Goal: Task Accomplishment & Management: Use online tool/utility

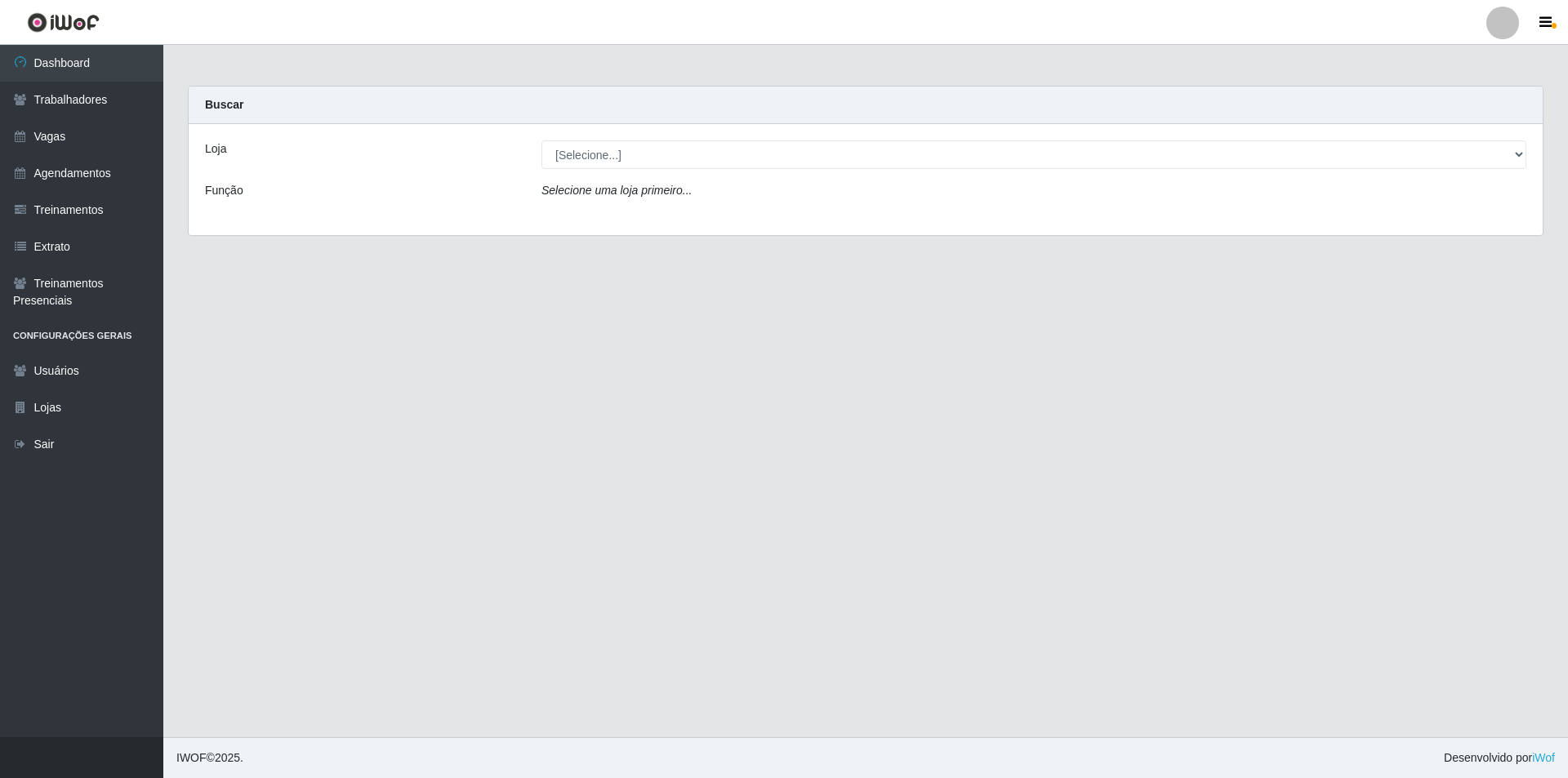
click at [610, 134] on div "Loja [Selecione...] Pizza Nostra Função Selecione uma loja primeiro..." at bounding box center [865, 180] width 1354 height 111
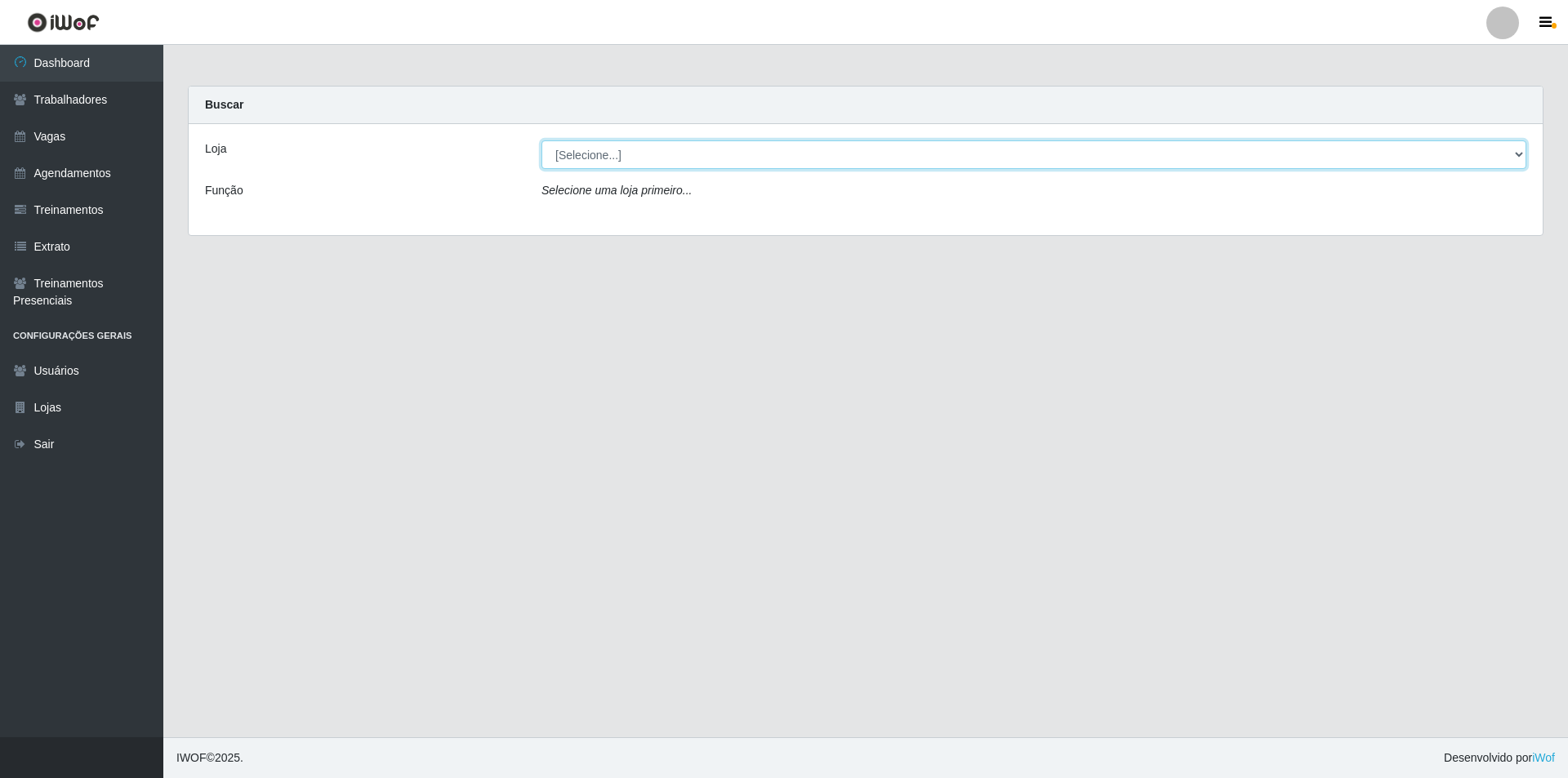
click at [606, 158] on select "[Selecione...] Pizza Nostra" at bounding box center [1034, 154] width 985 height 28
select select "337"
click at [542, 140] on select "[Selecione...] Pizza Nostra" at bounding box center [1034, 154] width 985 height 28
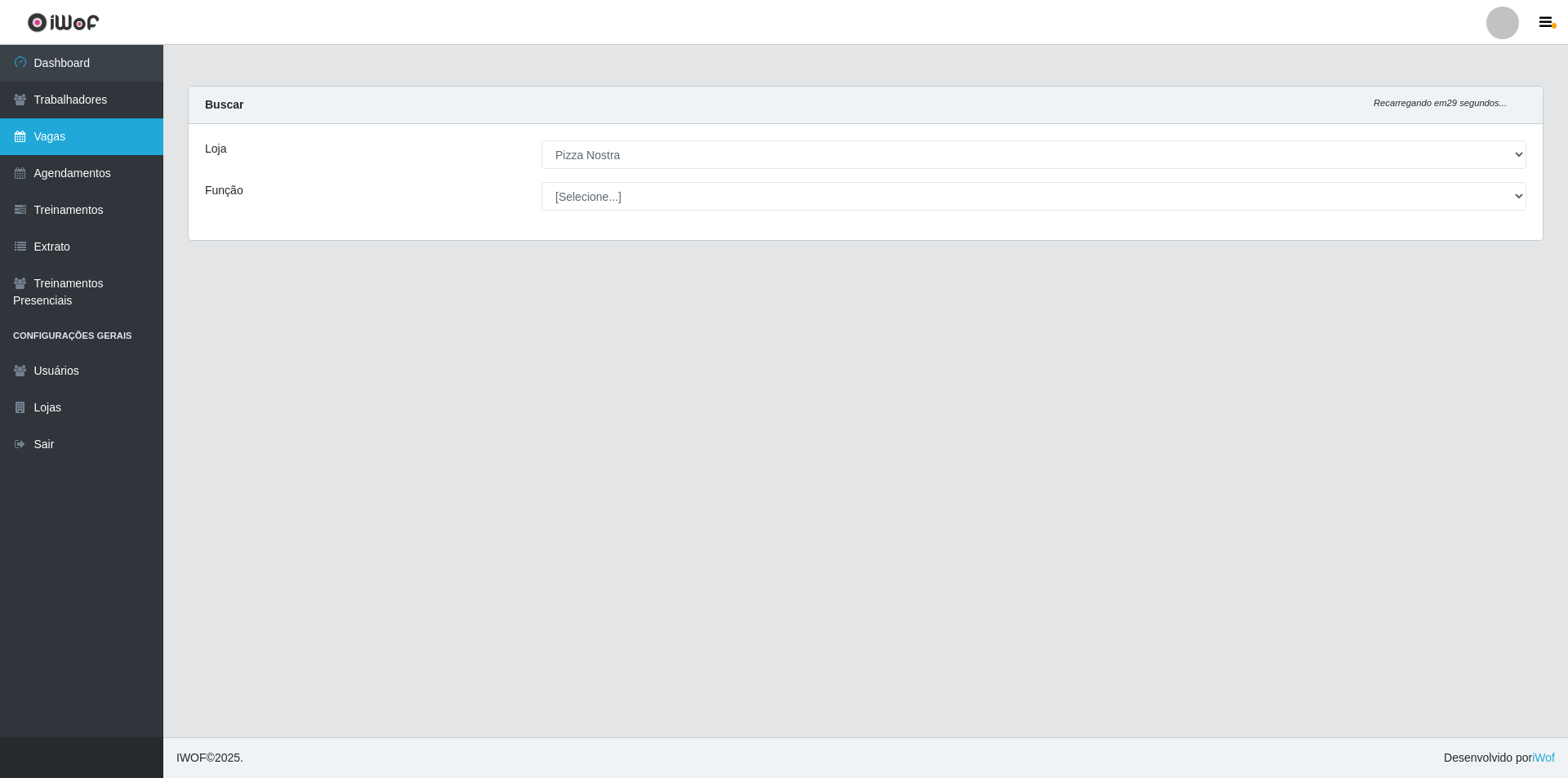
click at [57, 153] on link "Vagas" at bounding box center [81, 137] width 163 height 36
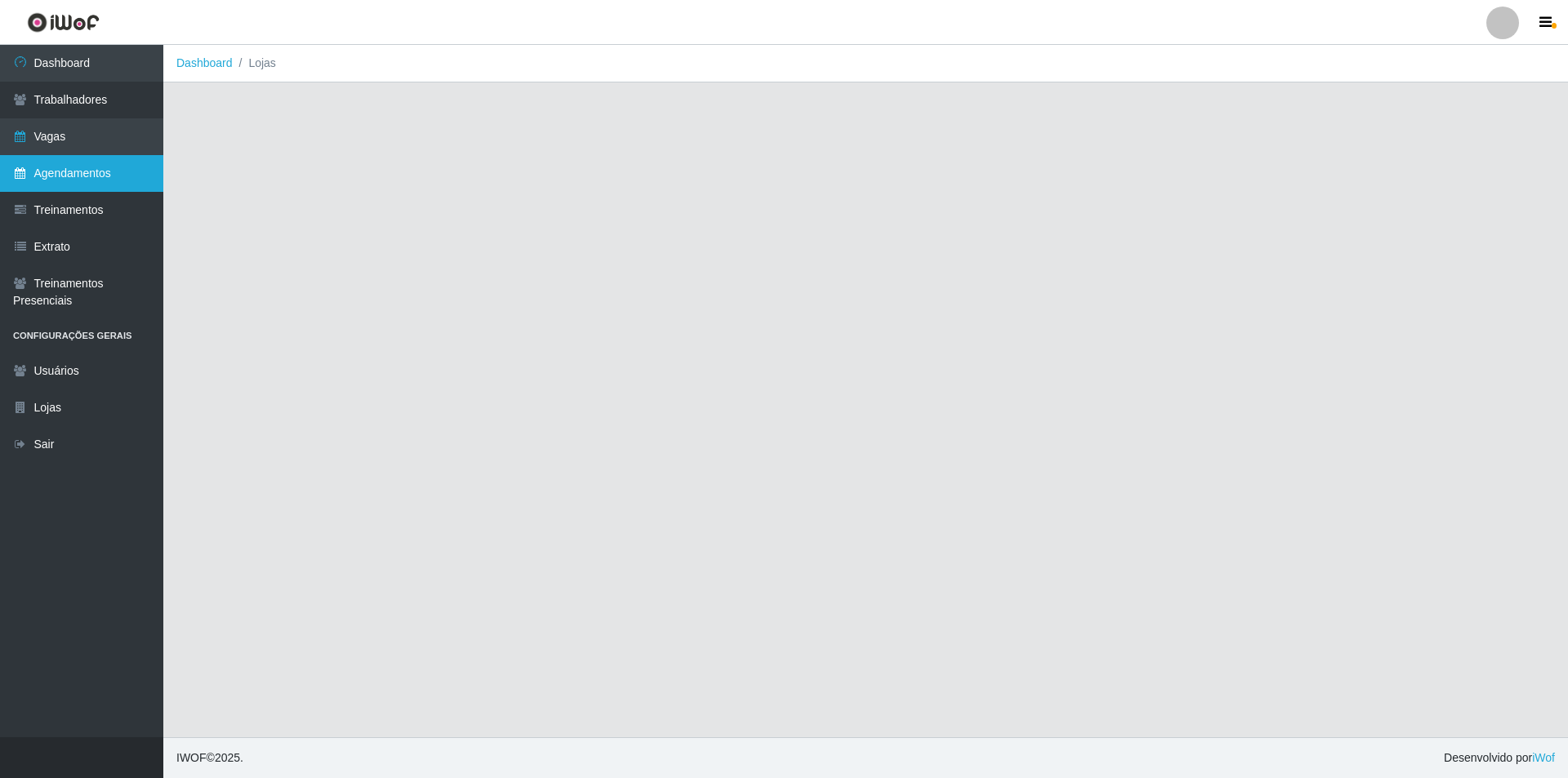
click at [60, 161] on link "Agendamentos" at bounding box center [81, 173] width 163 height 36
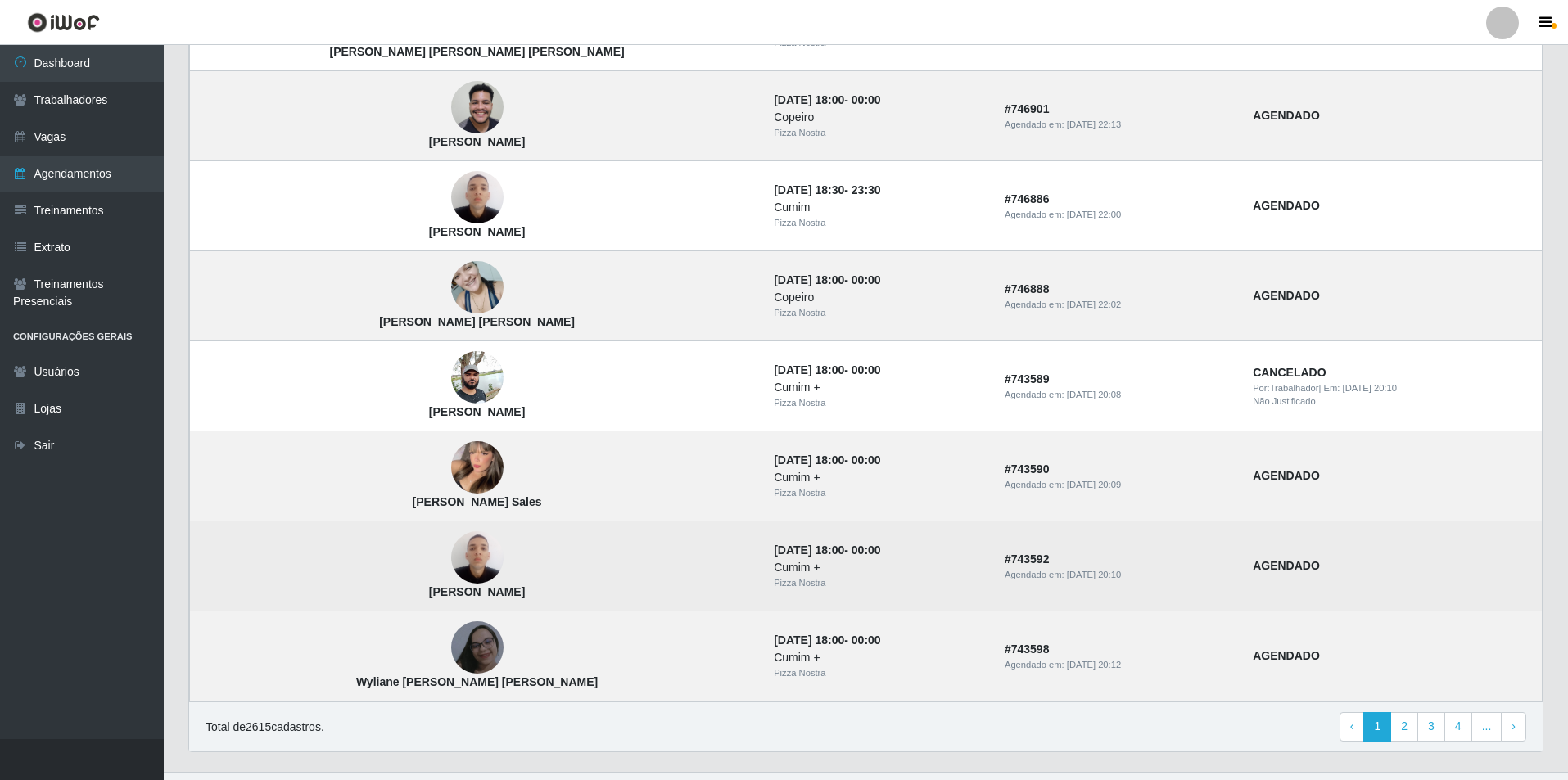
scroll to position [929, 0]
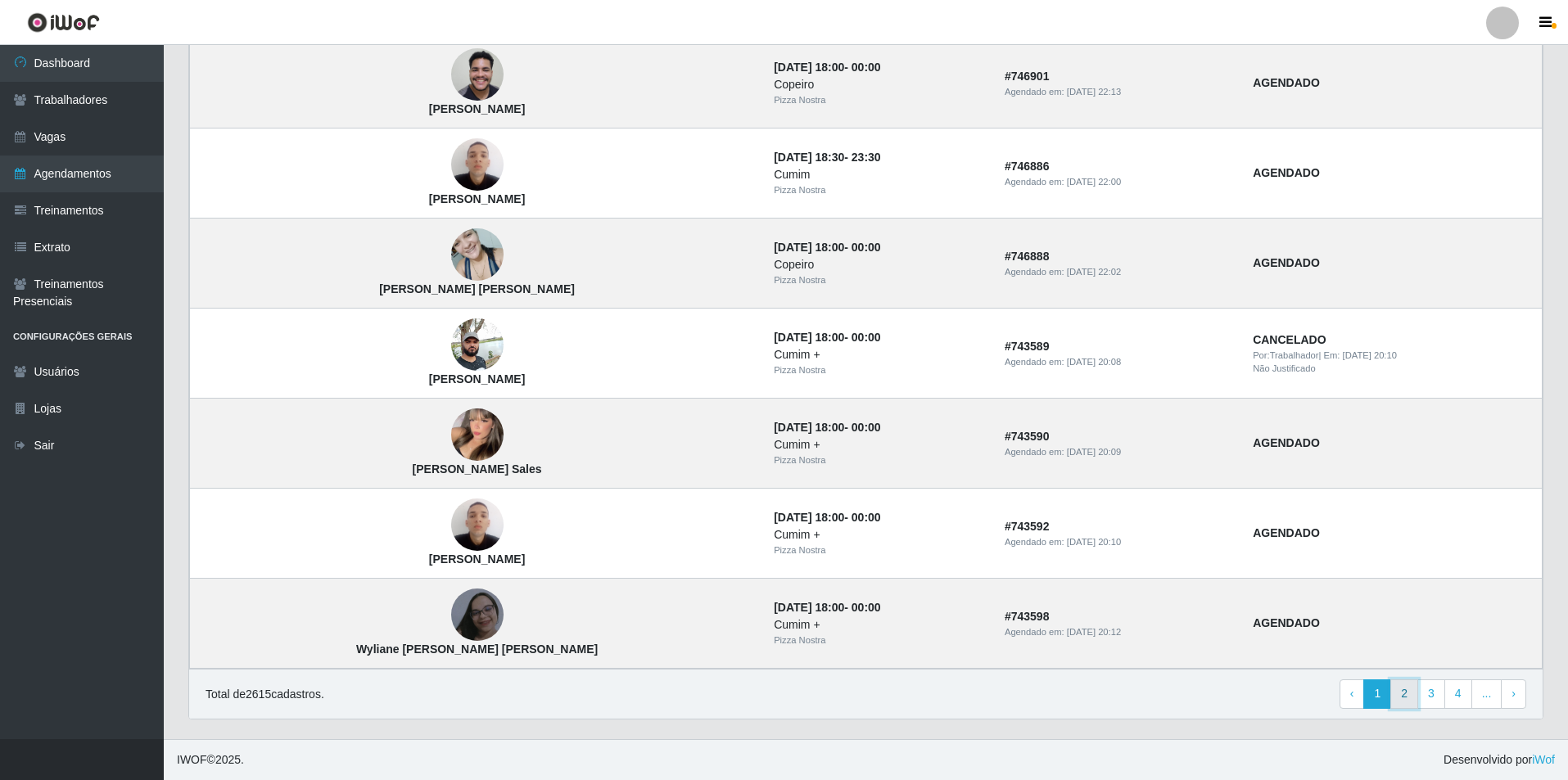
click at [1404, 688] on link "2" at bounding box center [1403, 694] width 27 height 29
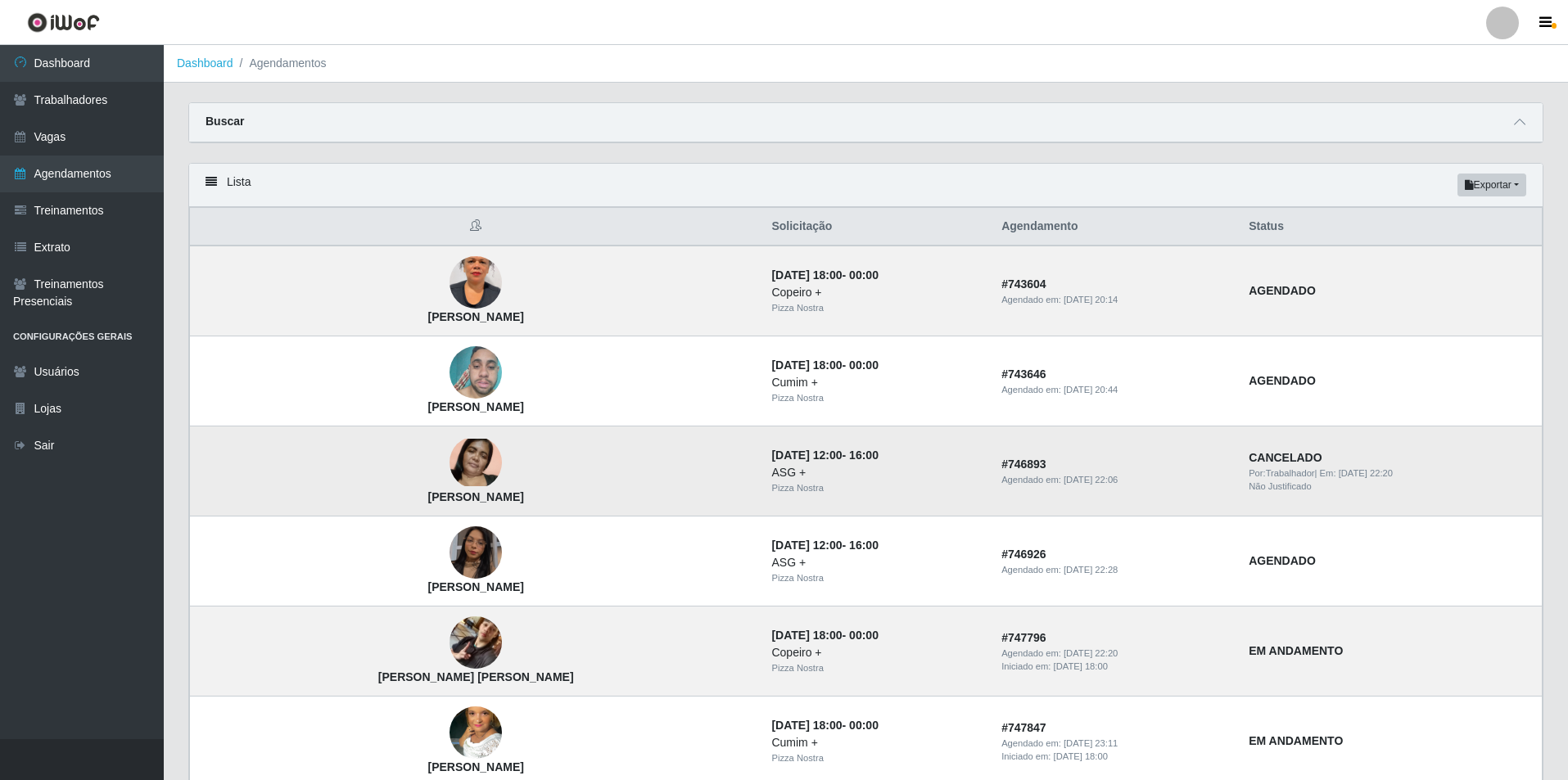
click at [449, 473] on img at bounding box center [475, 462] width 52 height 47
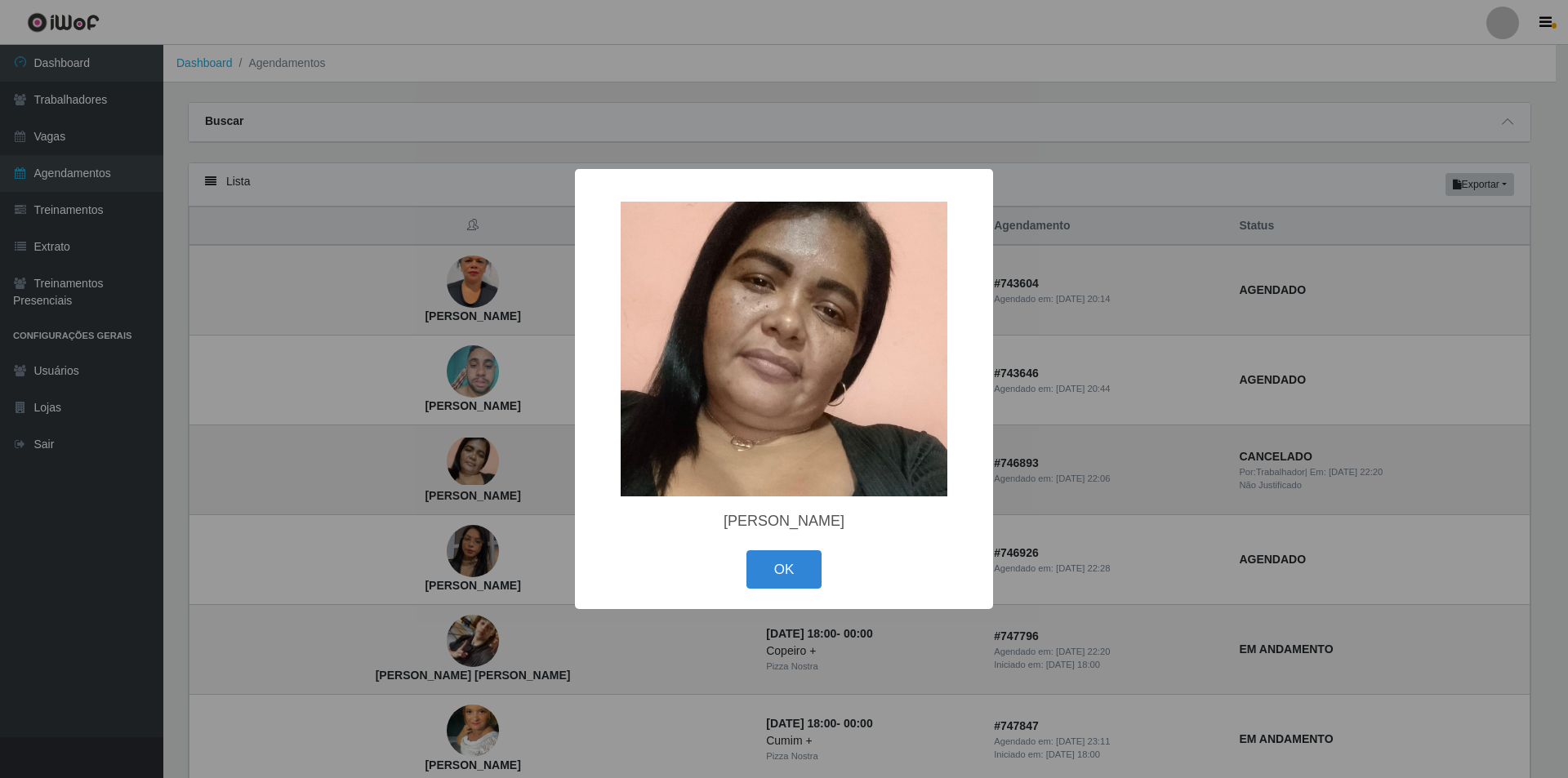
click at [380, 472] on div "× Janaia da Silva OK Cancel" at bounding box center [784, 389] width 1568 height 778
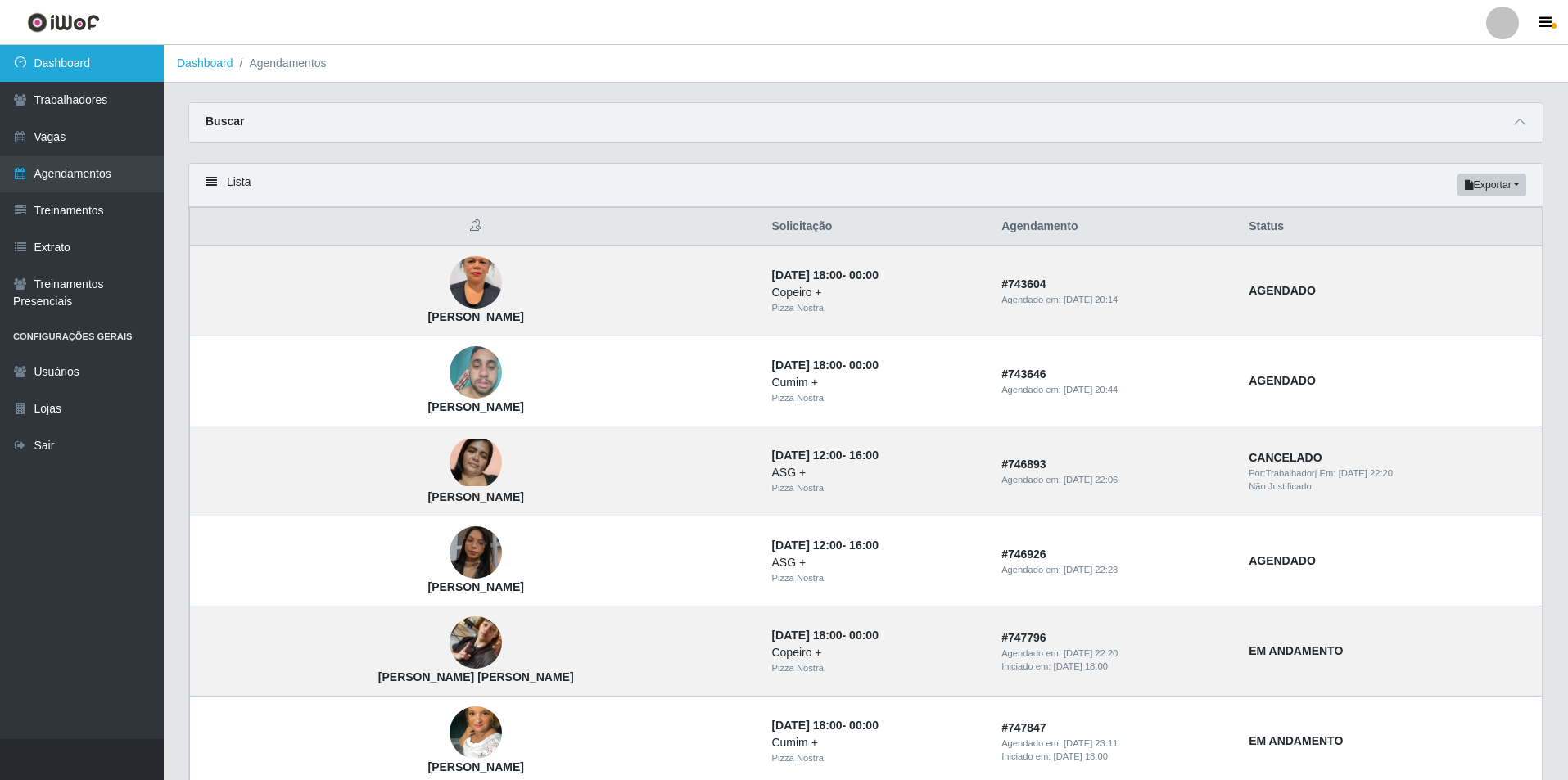
click at [72, 54] on link "Dashboard" at bounding box center [82, 63] width 164 height 37
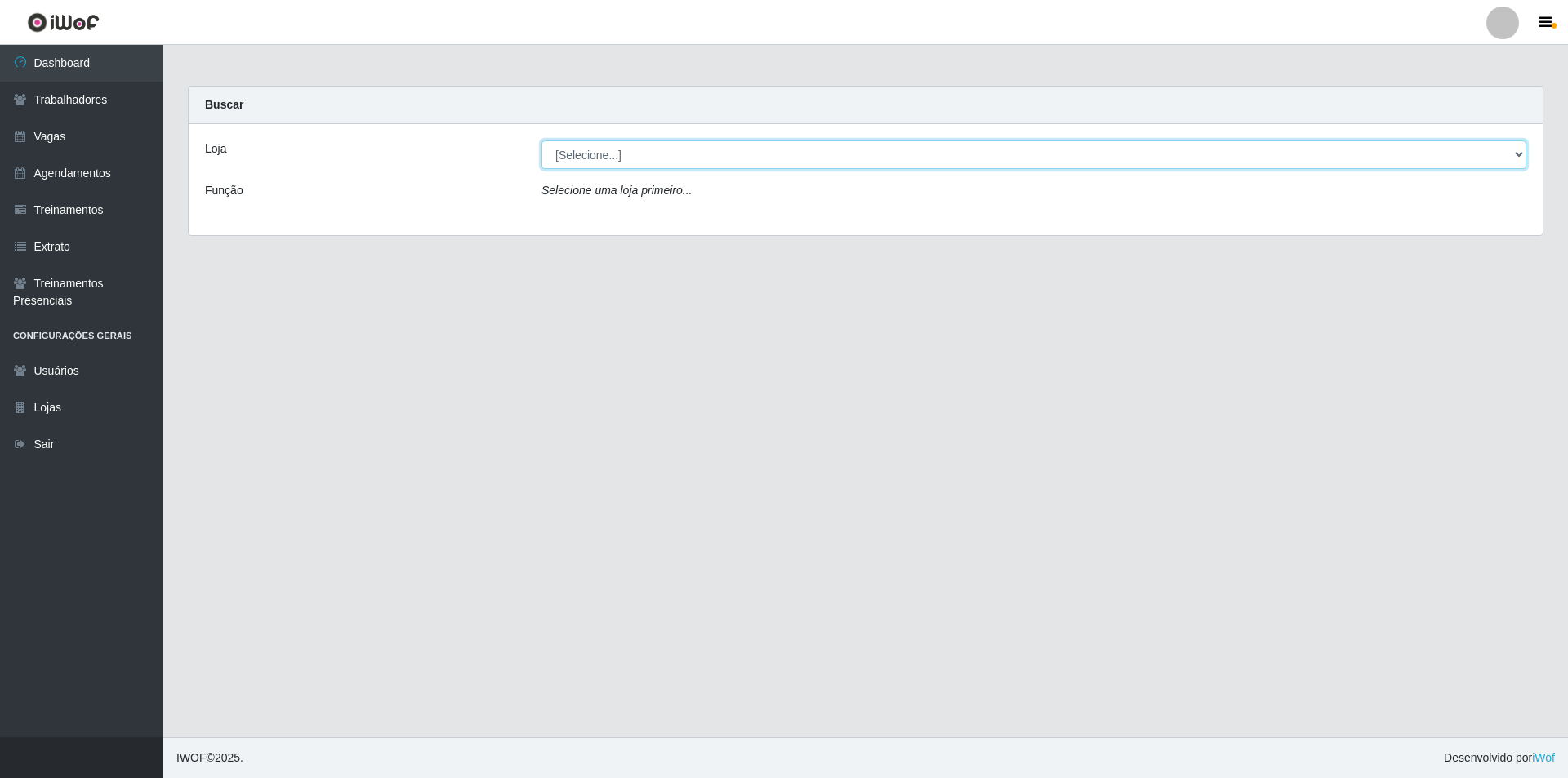
drag, startPoint x: 553, startPoint y: 148, endPoint x: 561, endPoint y: 165, distance: 18.8
click at [553, 148] on select "[Selecione...] Pizza Nostra" at bounding box center [1034, 154] width 985 height 28
select select "337"
click at [542, 140] on select "[Selecione...] Pizza Nostra" at bounding box center [1034, 154] width 985 height 28
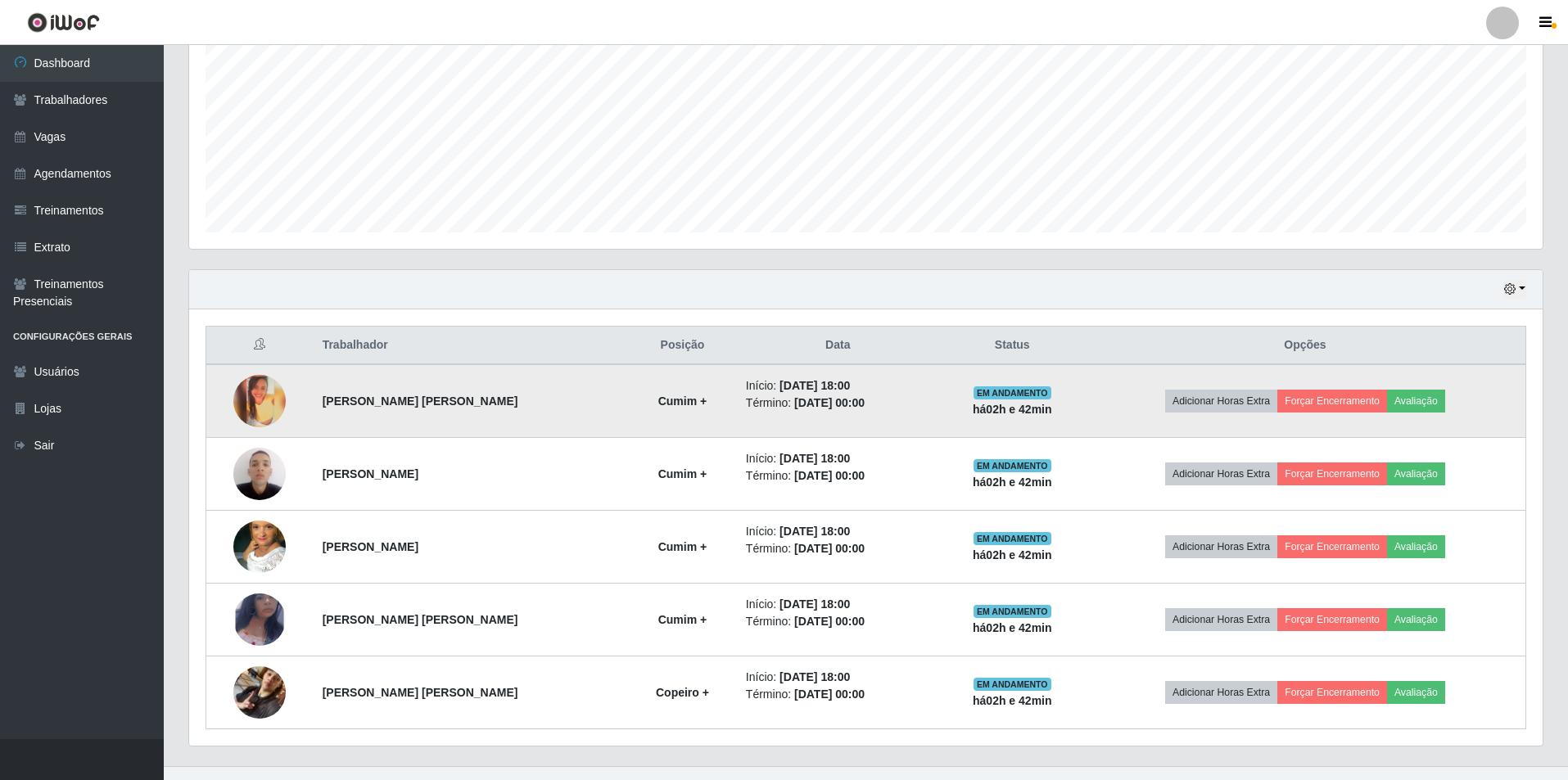
scroll to position [380, 0]
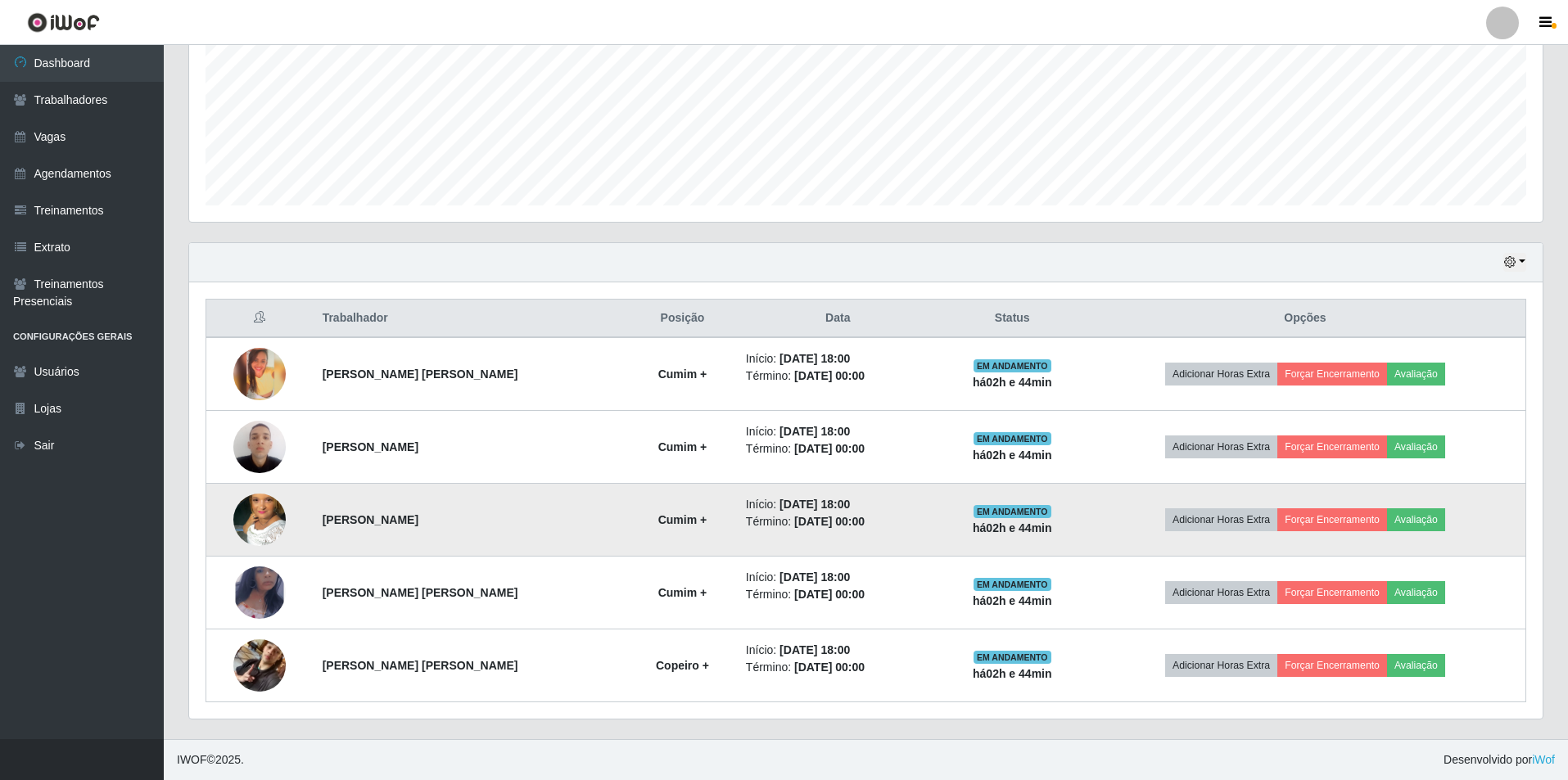
drag, startPoint x: 1180, startPoint y: 264, endPoint x: 736, endPoint y: 527, distance: 516.0
click at [1173, 272] on div "Hoje 1 dia 3 dias 1 Semana Não encerrados" at bounding box center [865, 262] width 1353 height 39
